Goal: Task Accomplishment & Management: Complete application form

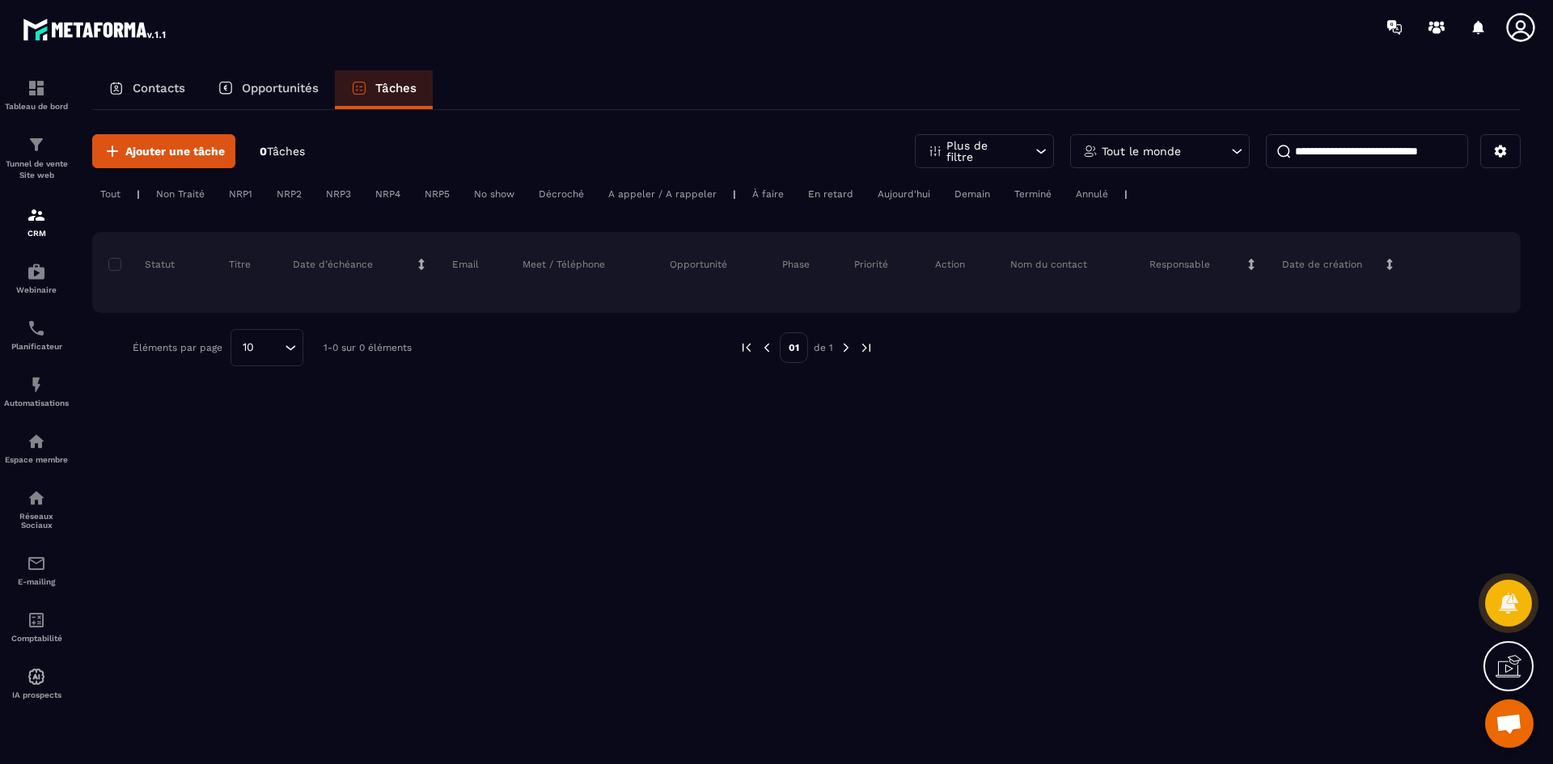
click at [286, 148] on span "Tâches" at bounding box center [286, 151] width 38 height 13
click at [268, 88] on p "Opportunités" at bounding box center [280, 88] width 77 height 15
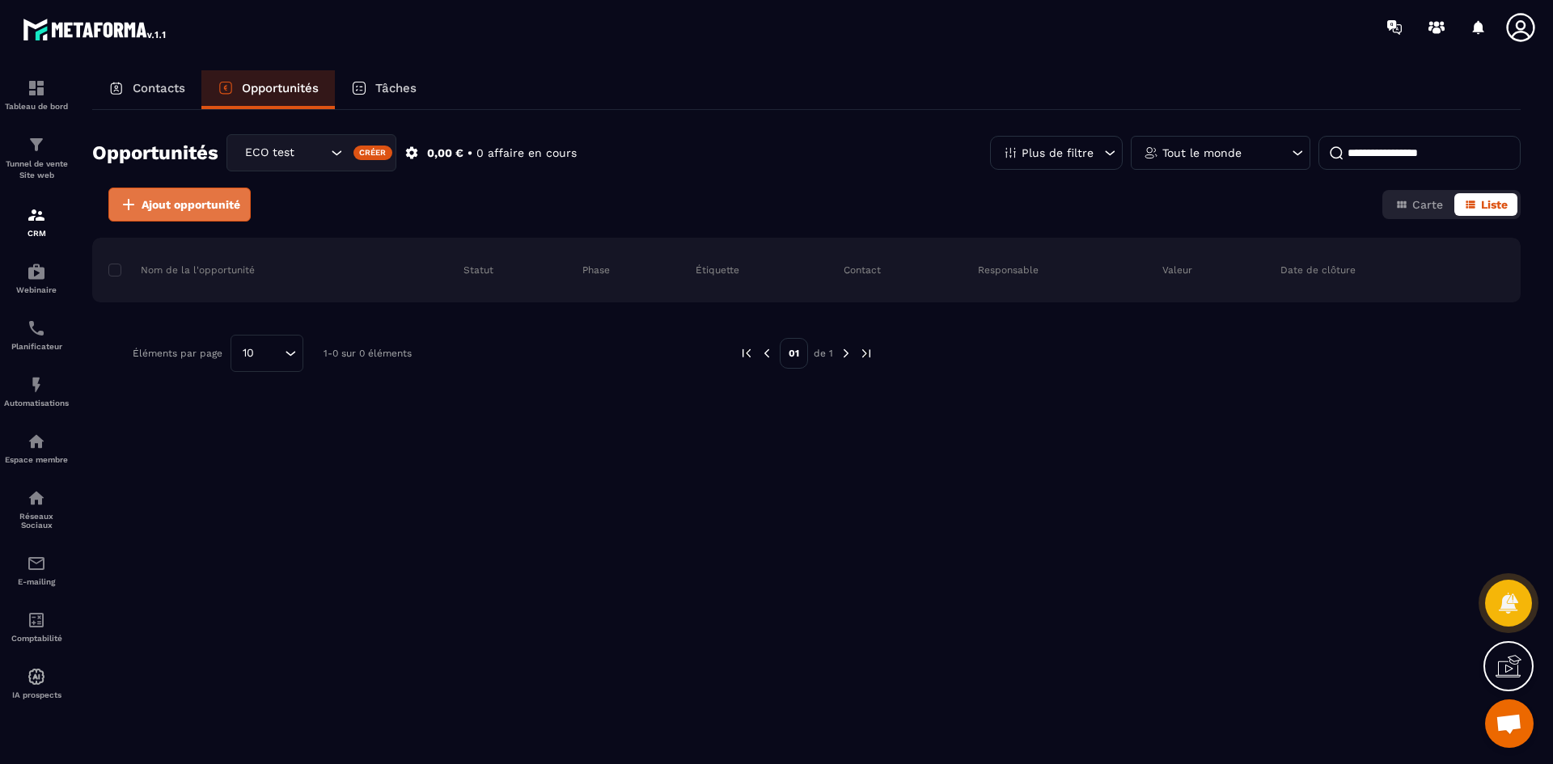
click at [170, 205] on span "Ajout opportunité" at bounding box center [191, 205] width 99 height 16
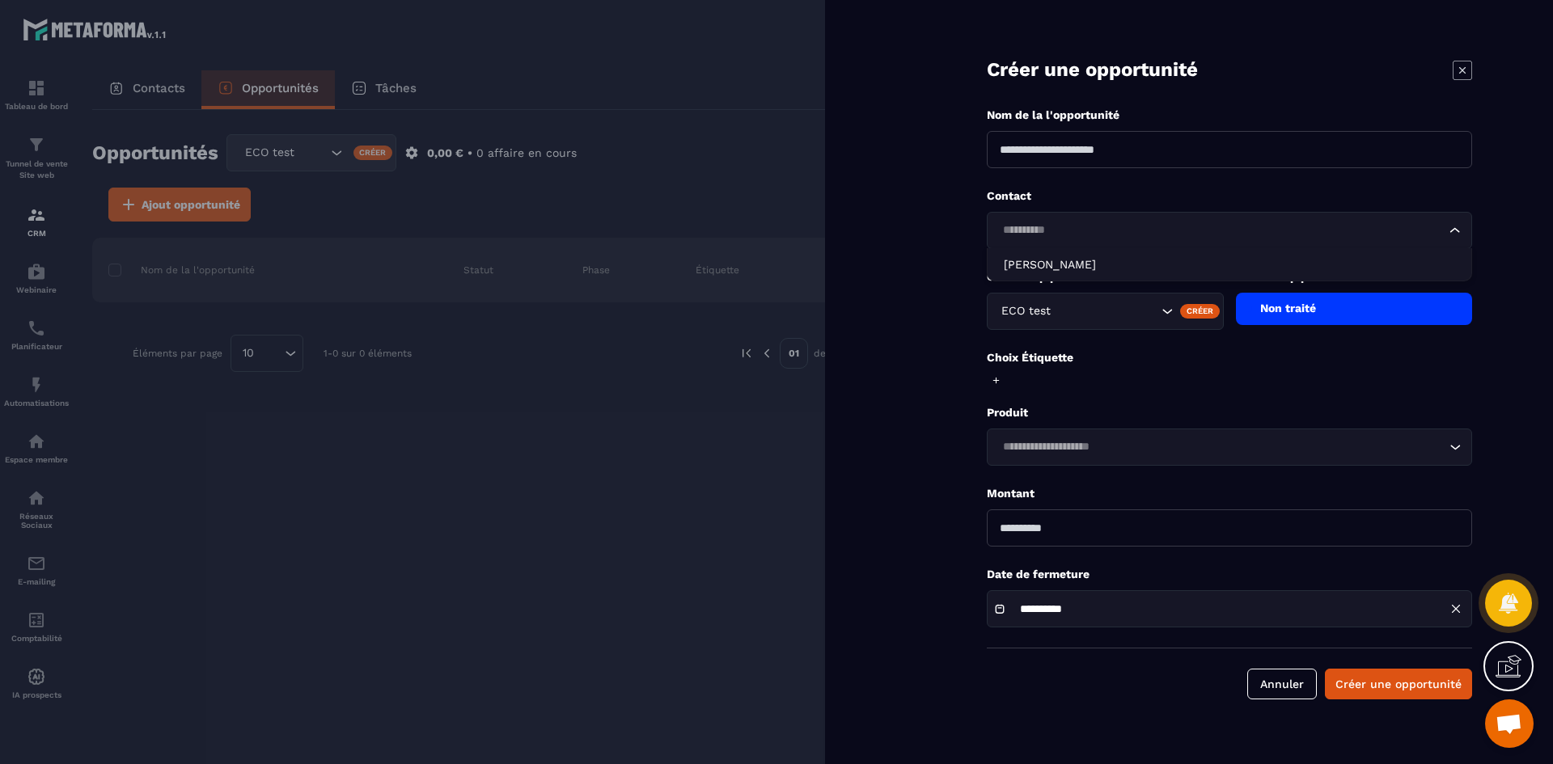
click at [1109, 231] on input "Search for option" at bounding box center [1221, 231] width 448 height 18
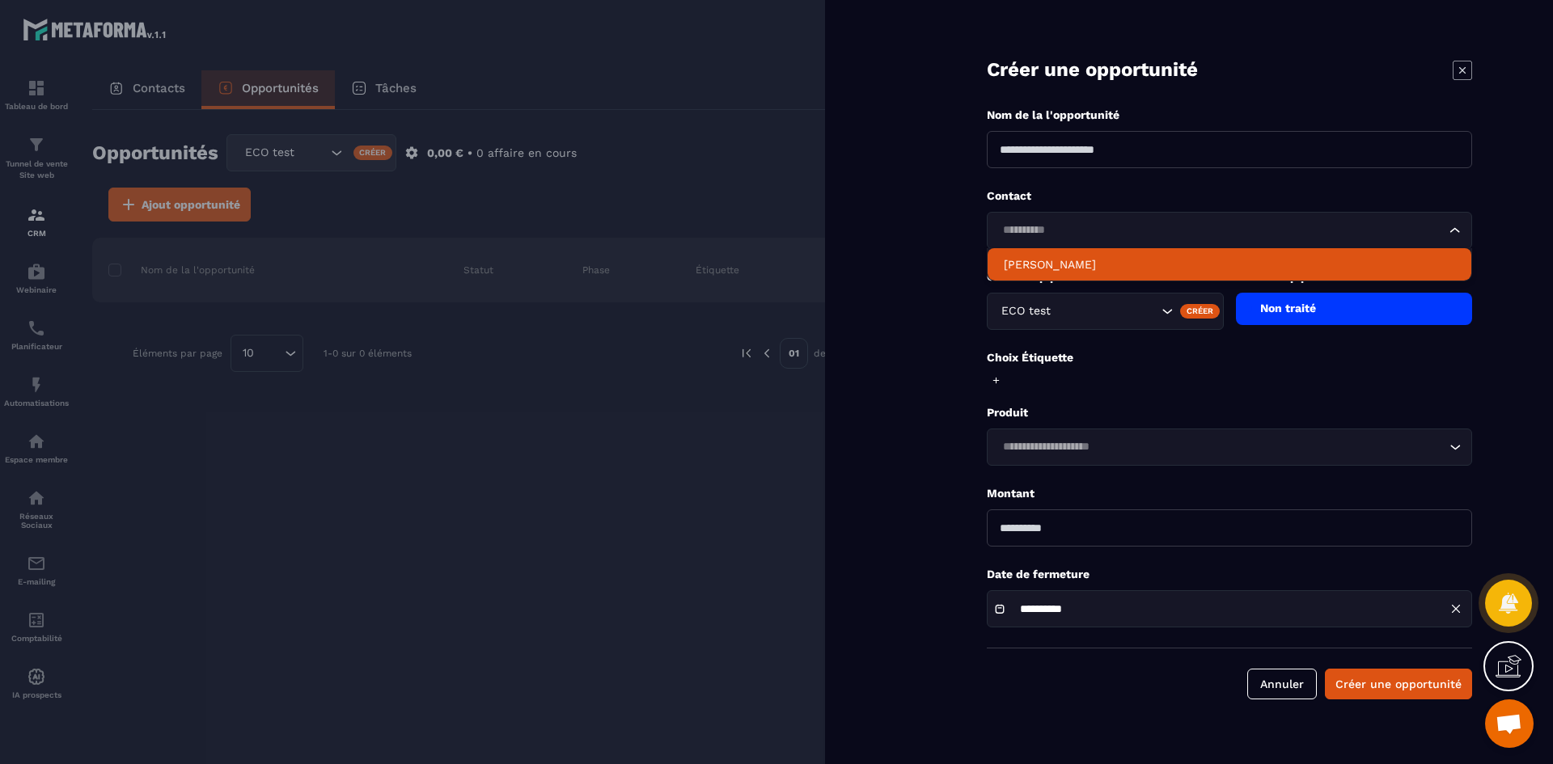
click at [1096, 260] on p "[PERSON_NAME]" at bounding box center [1229, 264] width 451 height 16
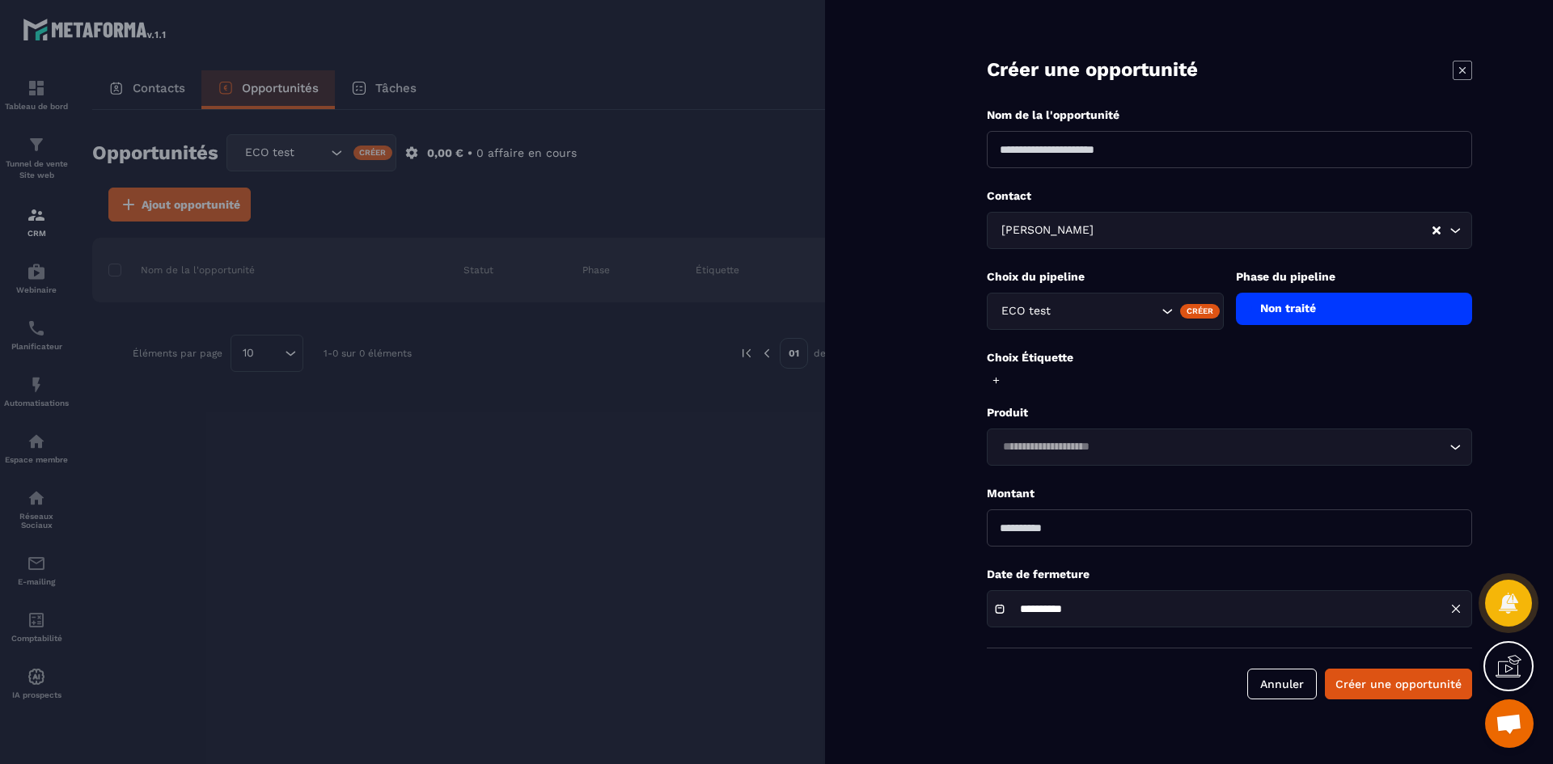
click at [1048, 155] on input at bounding box center [1229, 149] width 485 height 37
type input "********"
click at [1325, 306] on div "Non traité" at bounding box center [1354, 309] width 237 height 32
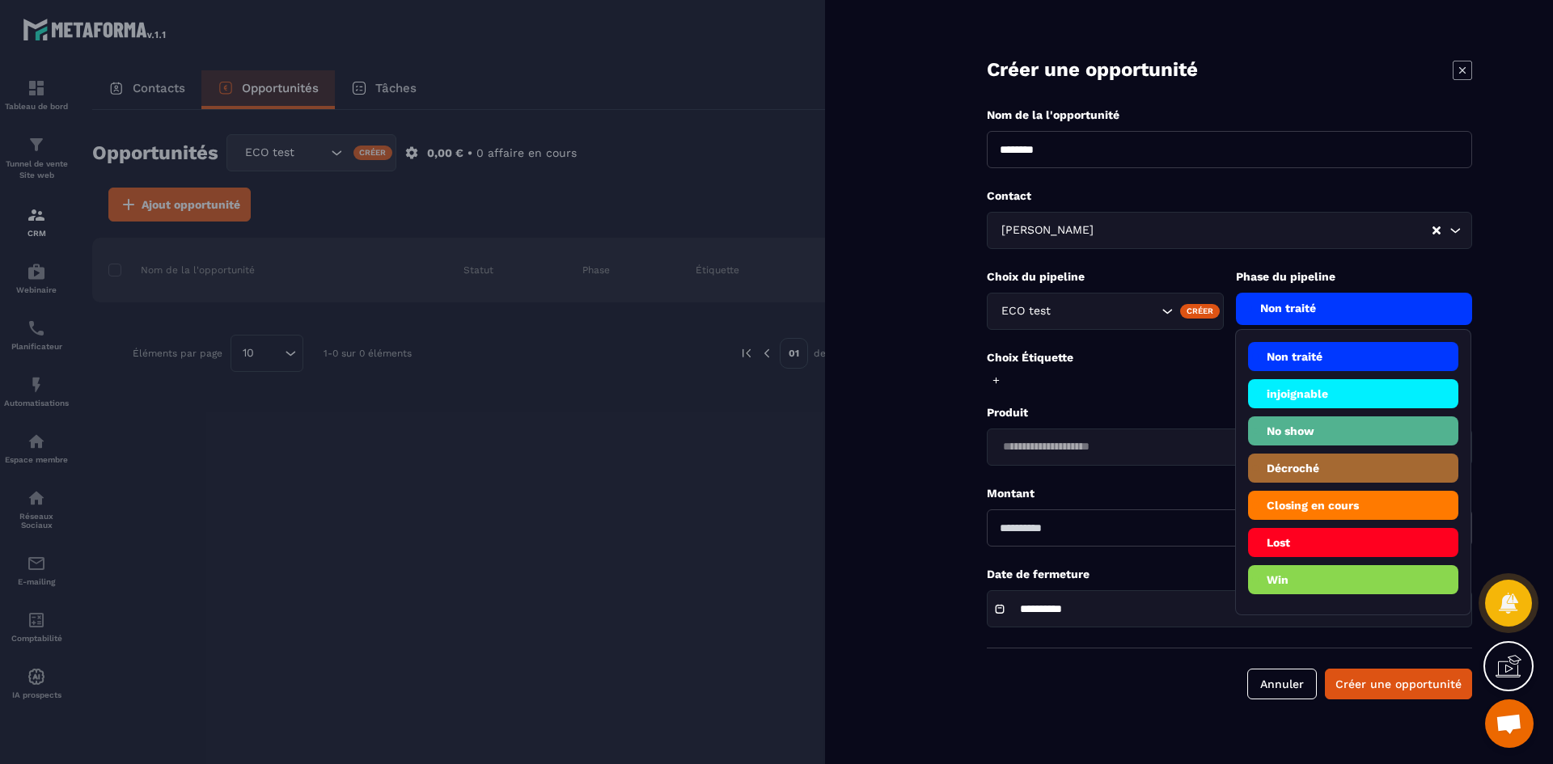
click at [1292, 355] on li "Non traité" at bounding box center [1353, 356] width 211 height 29
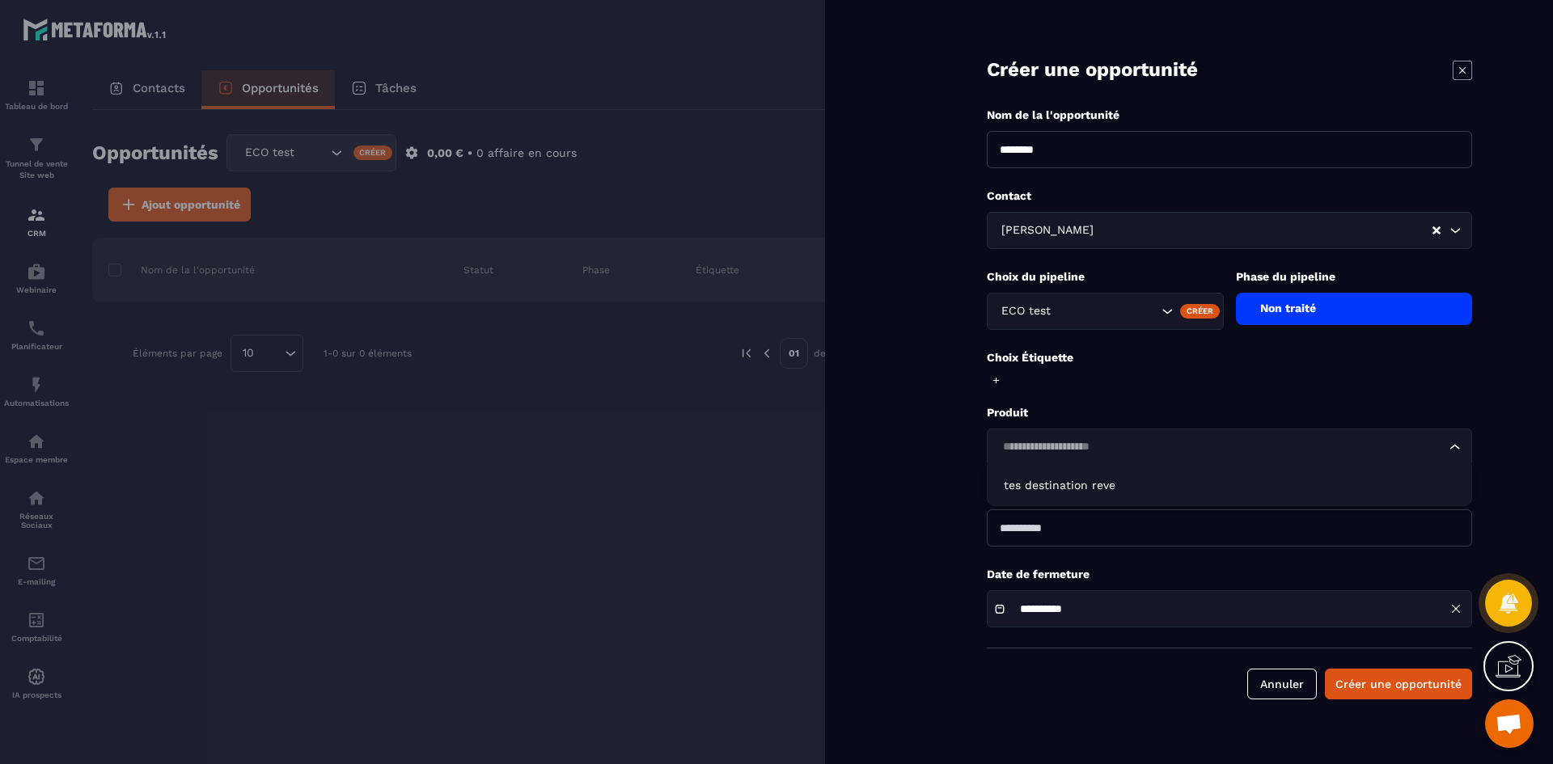
click at [1065, 444] on input "Search for option" at bounding box center [1221, 447] width 448 height 18
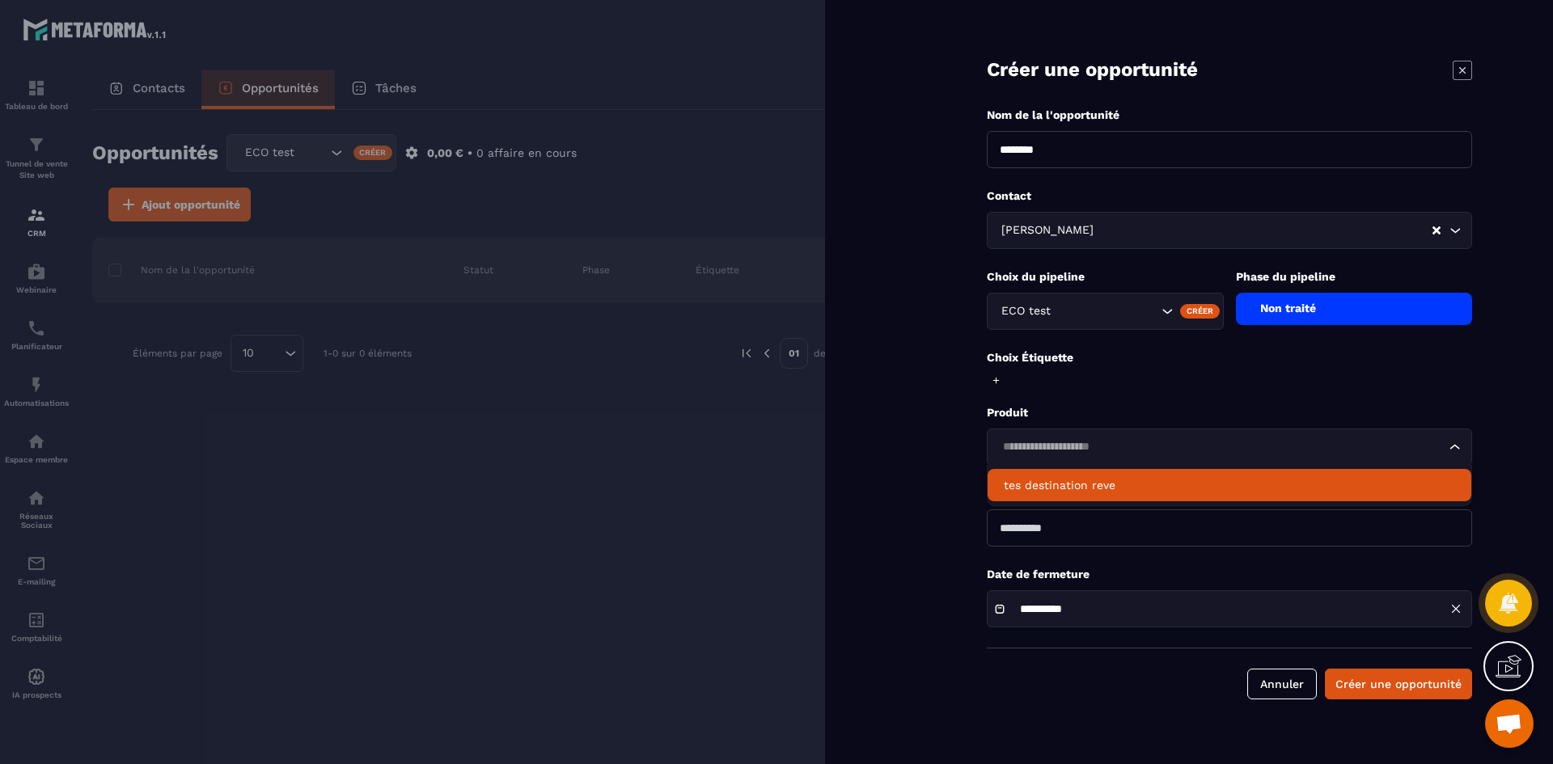
click at [1062, 485] on p "tes destination reve" at bounding box center [1229, 485] width 451 height 16
type input "****"
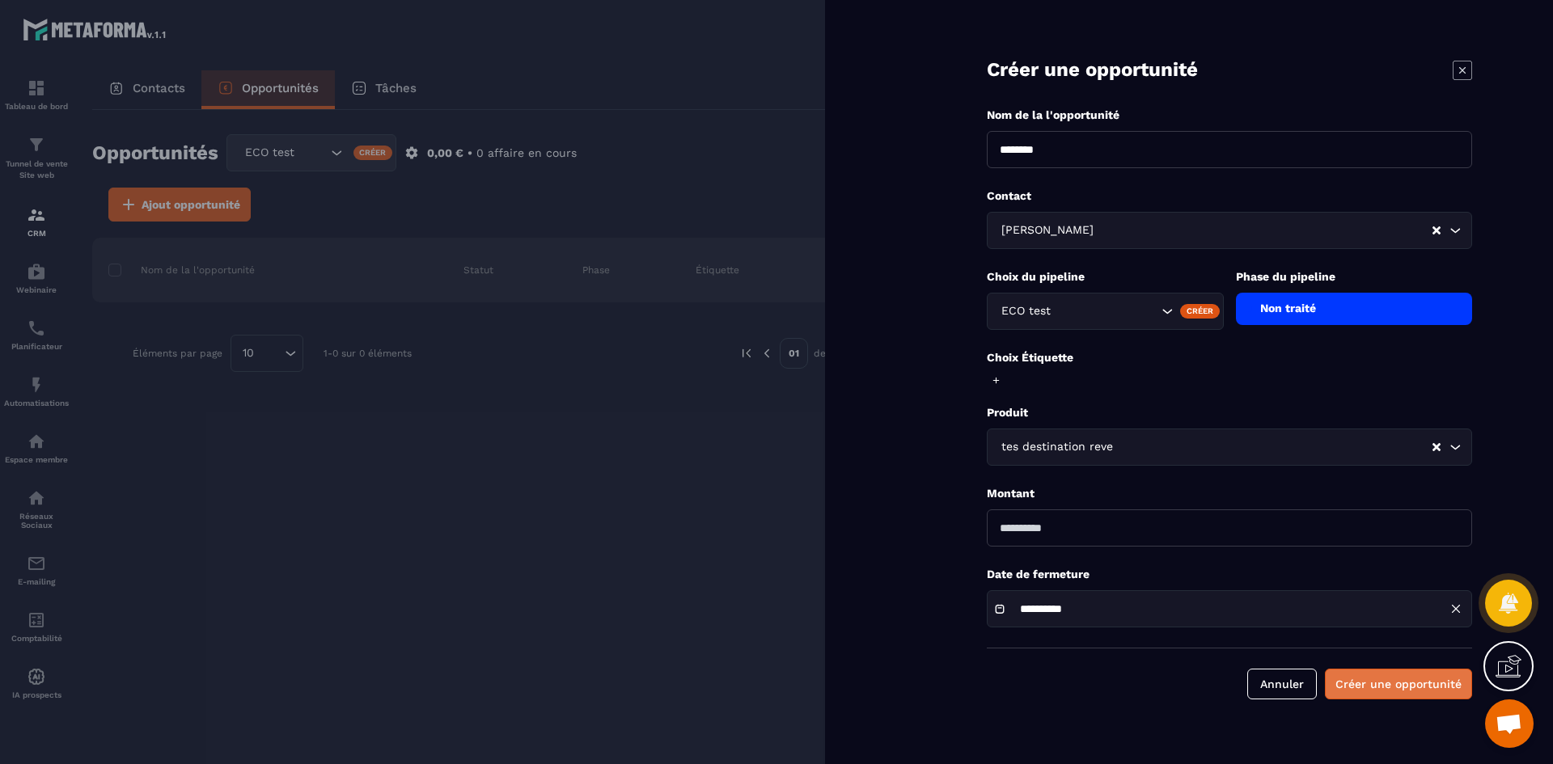
click at [1450, 689] on button "Créer une opportunité" at bounding box center [1398, 684] width 147 height 31
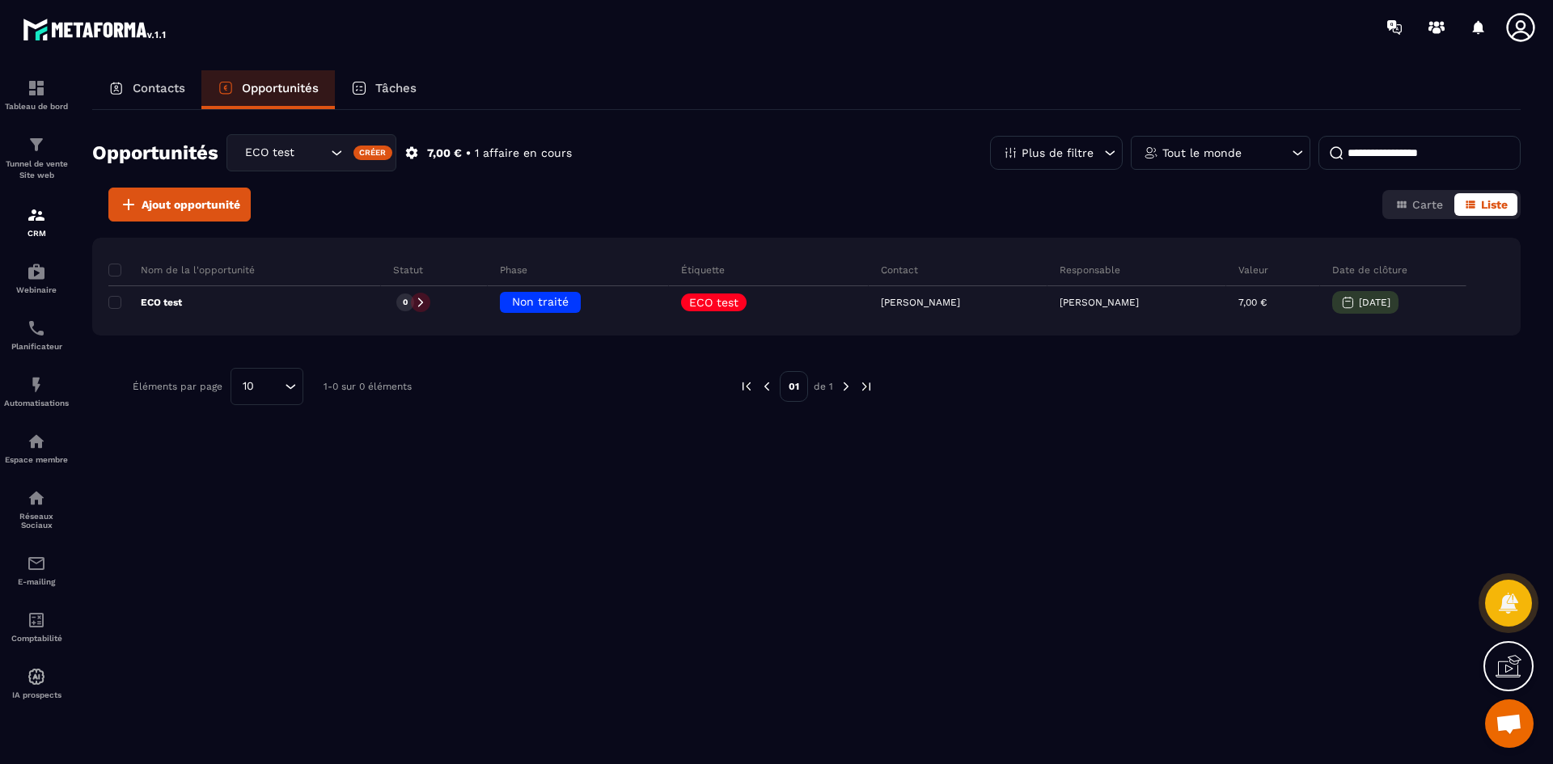
click at [138, 96] on div "Contacts" at bounding box center [146, 89] width 109 height 39
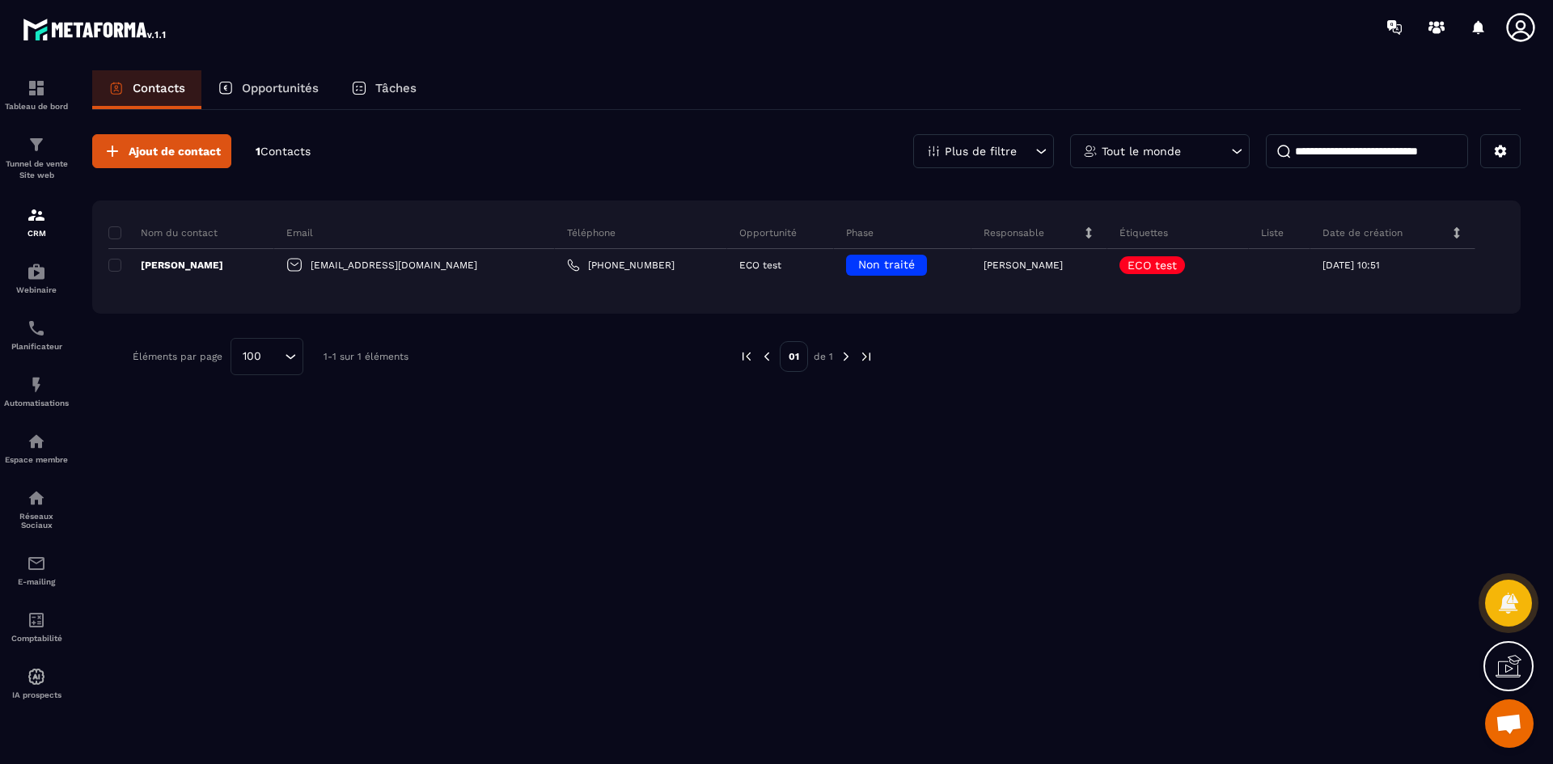
click at [394, 85] on p "Tâches" at bounding box center [395, 88] width 41 height 15
